Goal: Obtain resource: Download file/media

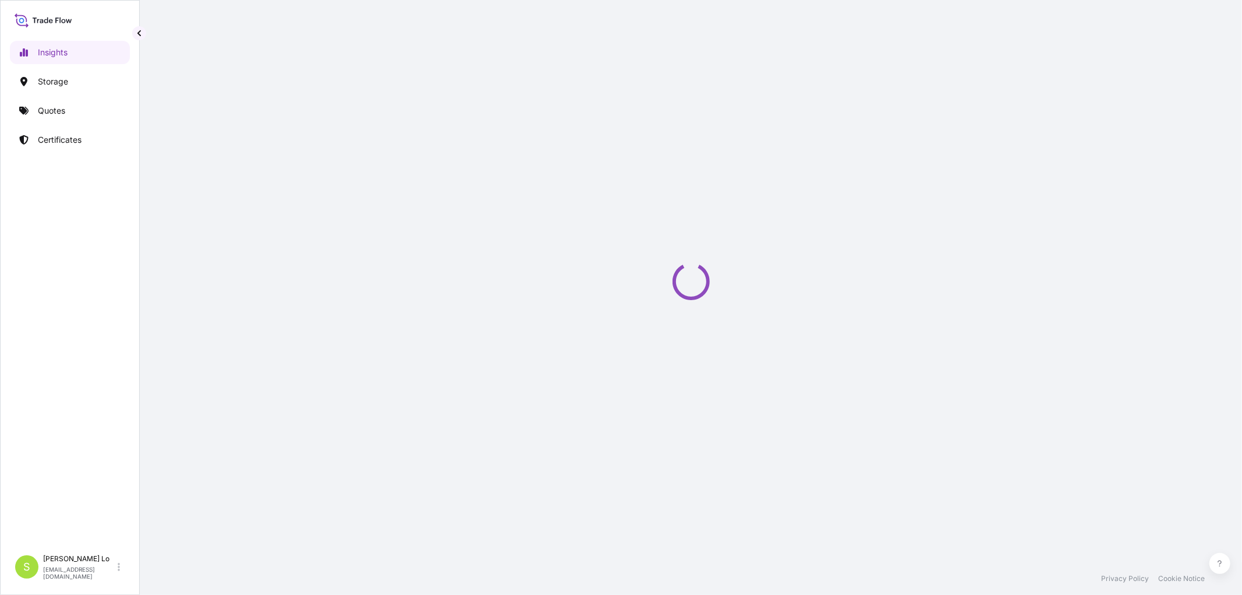
select select "2025"
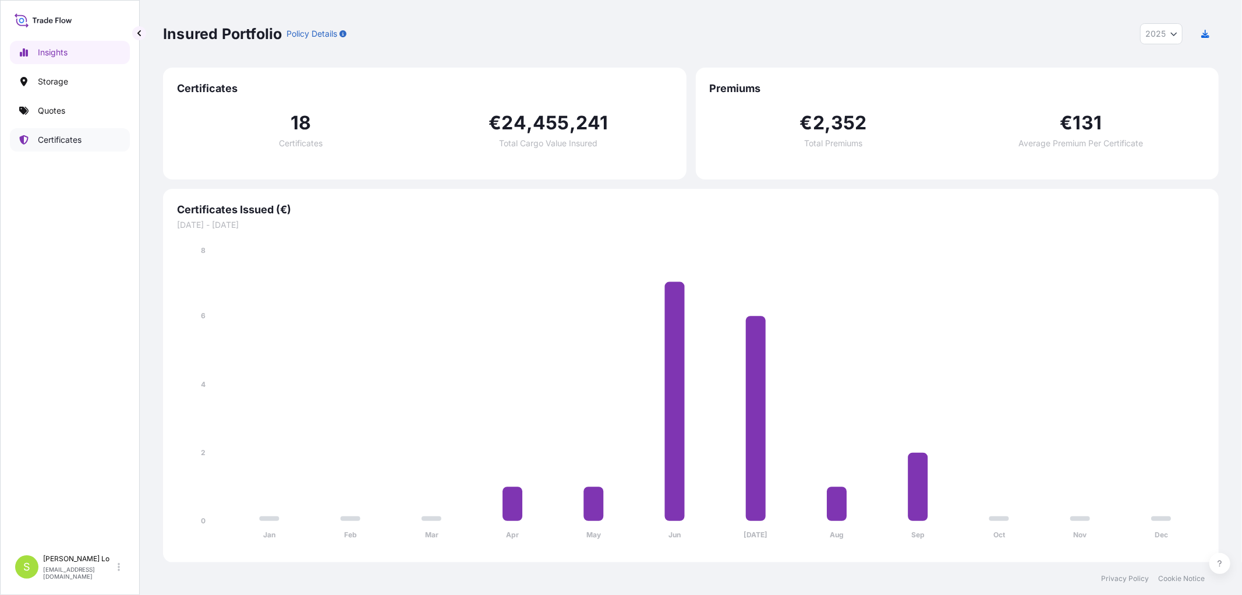
click at [68, 140] on p "Certificates" at bounding box center [60, 140] width 44 height 12
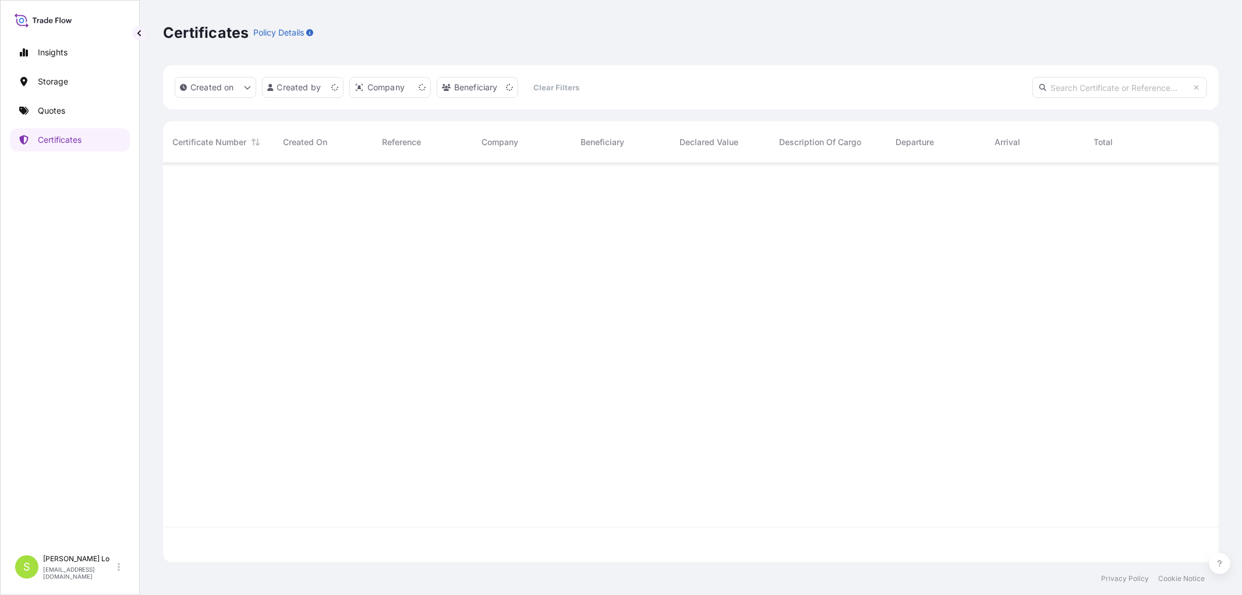
scroll to position [396, 1046]
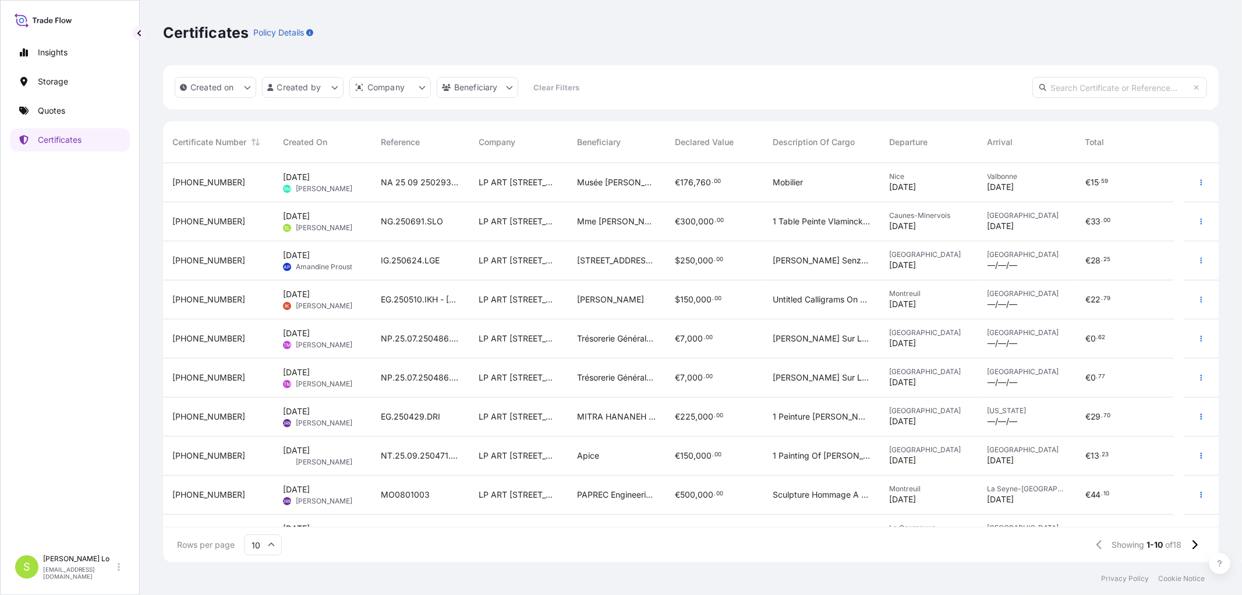
click at [193, 217] on span "[PHONE_NUMBER]" at bounding box center [208, 222] width 73 height 12
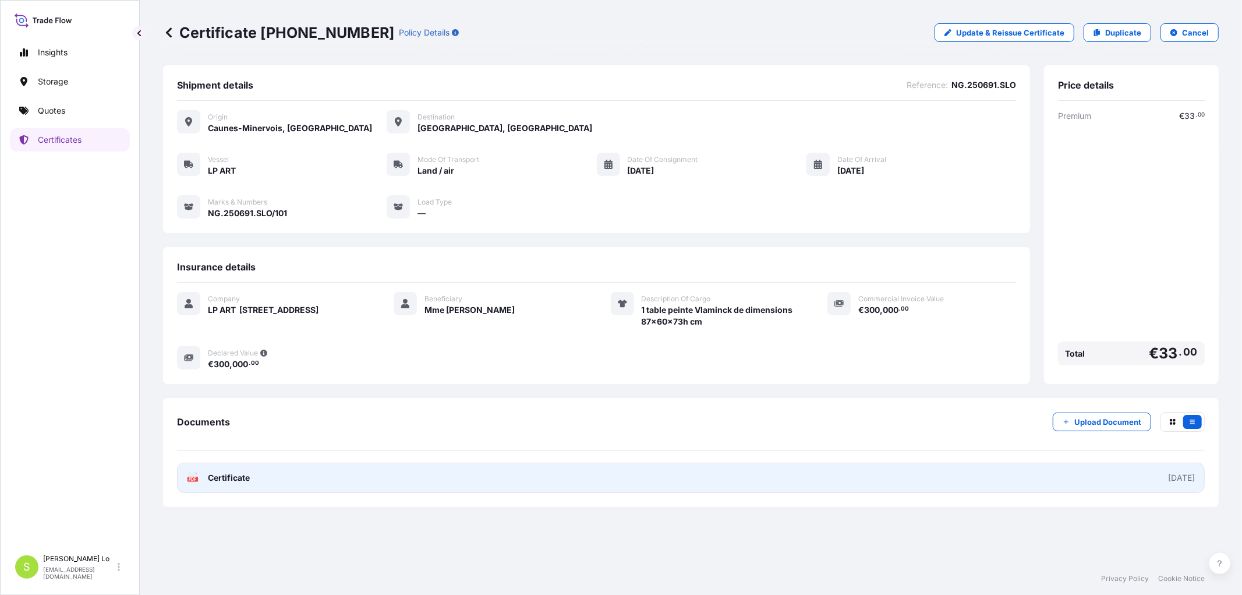
click at [217, 480] on span "Certificate" at bounding box center [229, 478] width 42 height 12
